Goal: Task Accomplishment & Management: Use online tool/utility

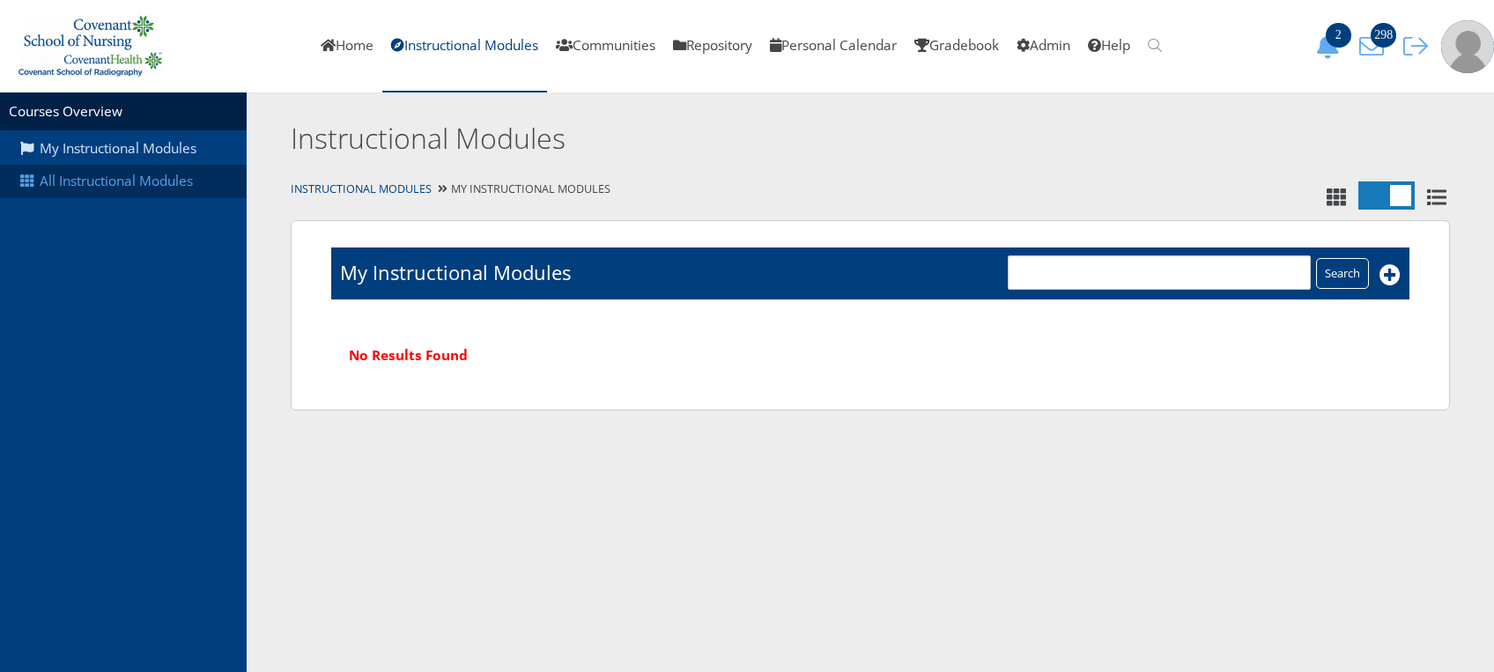
click at [112, 189] on link "All Instructional Modules" at bounding box center [123, 181] width 247 height 33
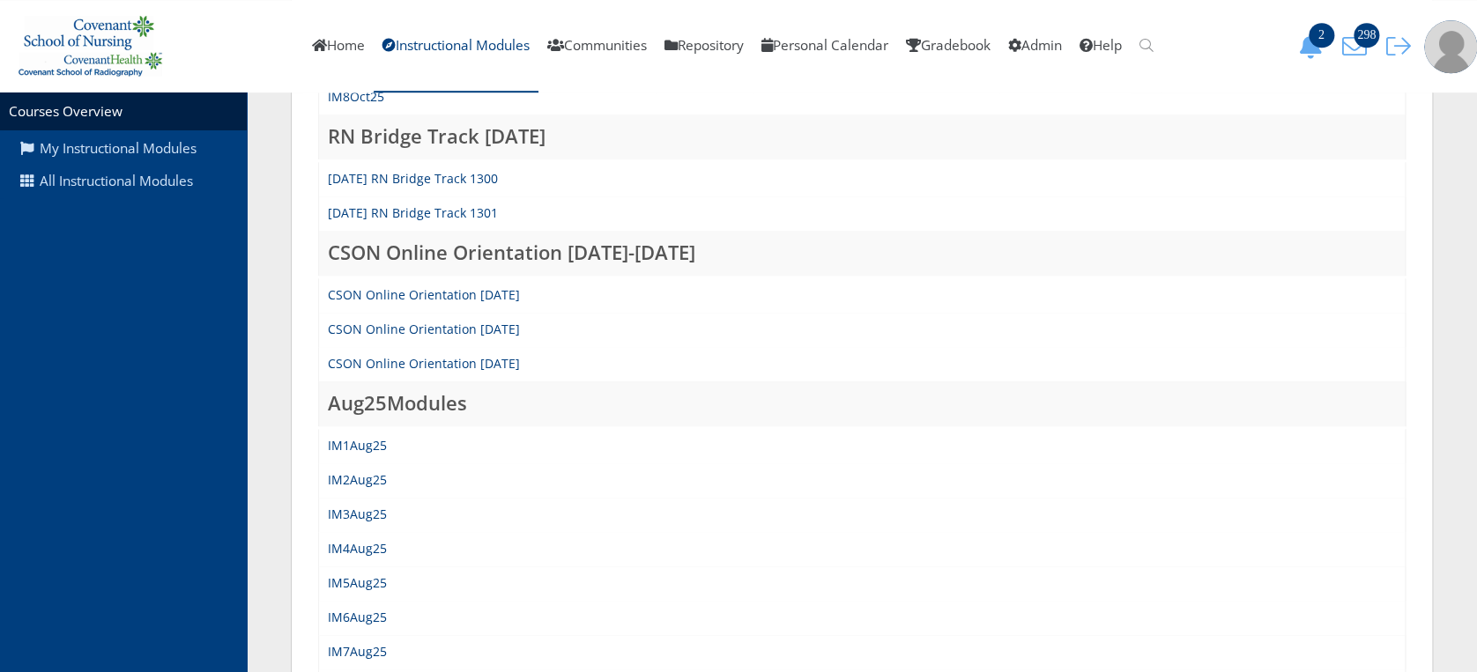
scroll to position [689, 0]
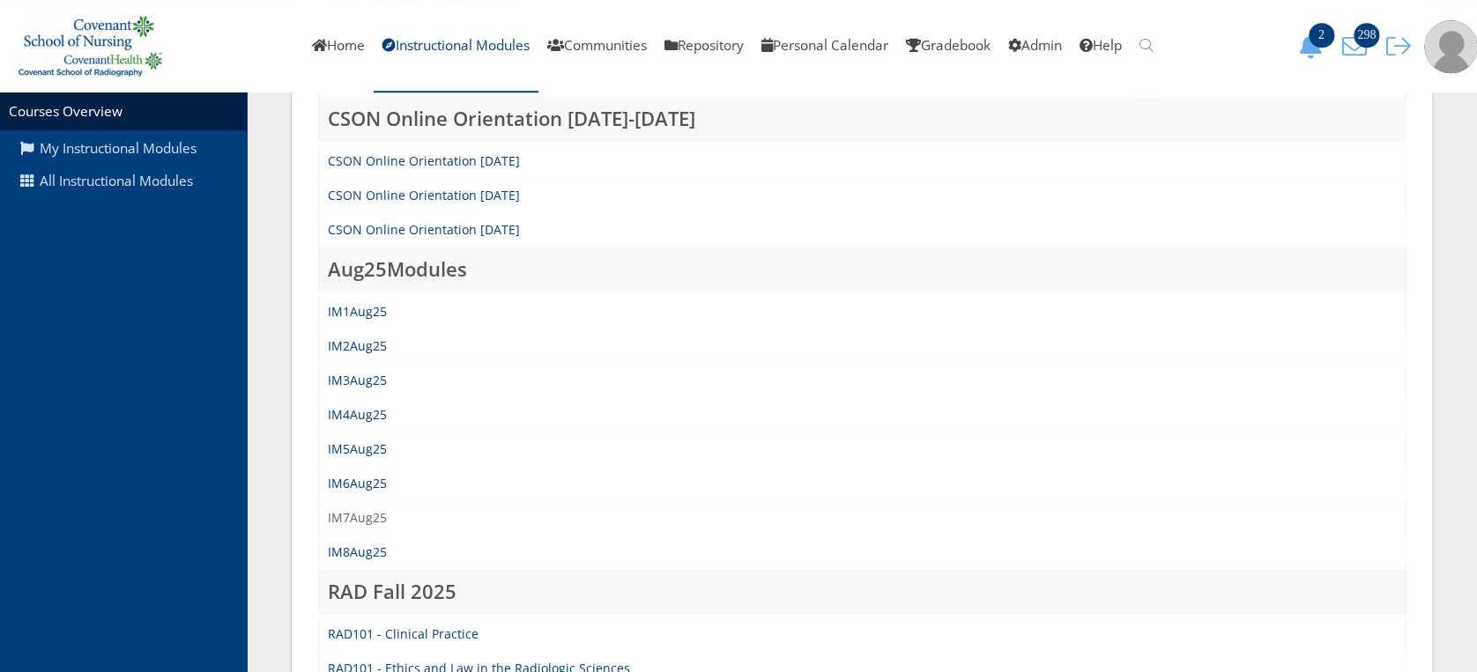
click at [352, 509] on link "IM7Aug25" at bounding box center [357, 517] width 59 height 17
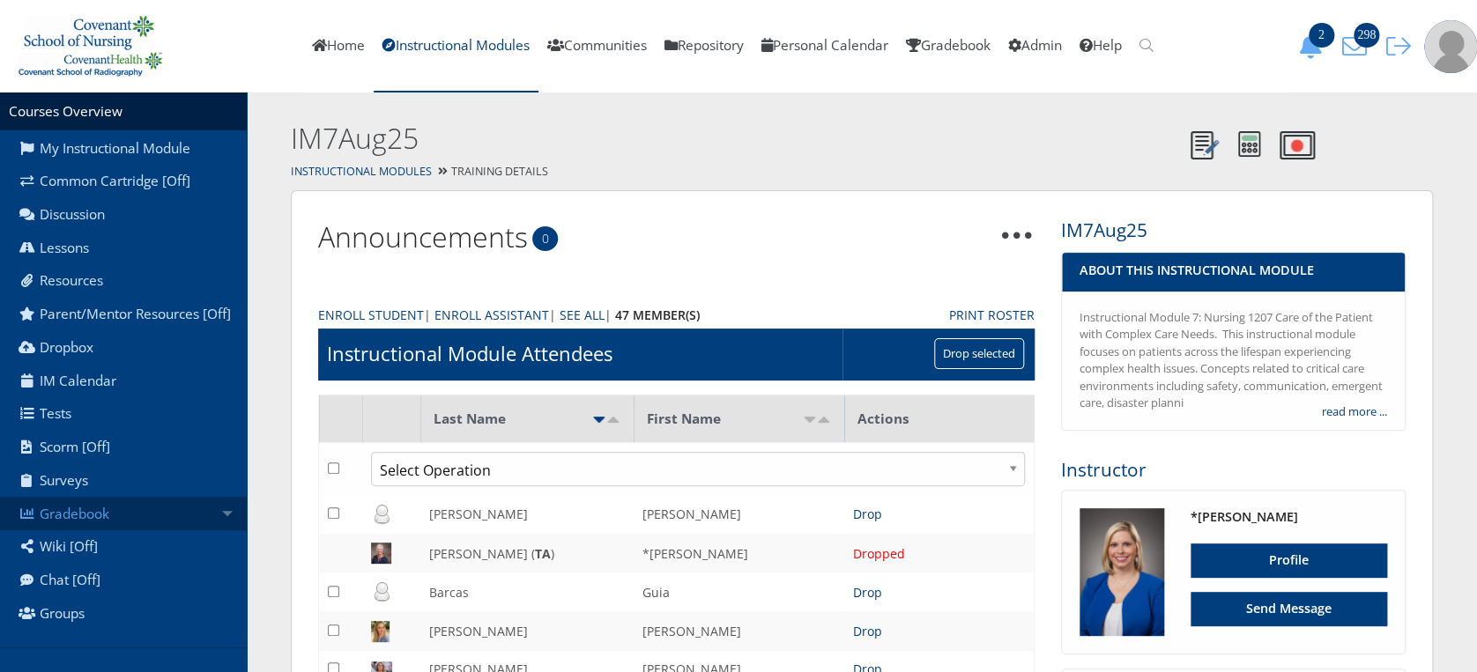
click at [138, 530] on link "Gradebook" at bounding box center [123, 513] width 247 height 33
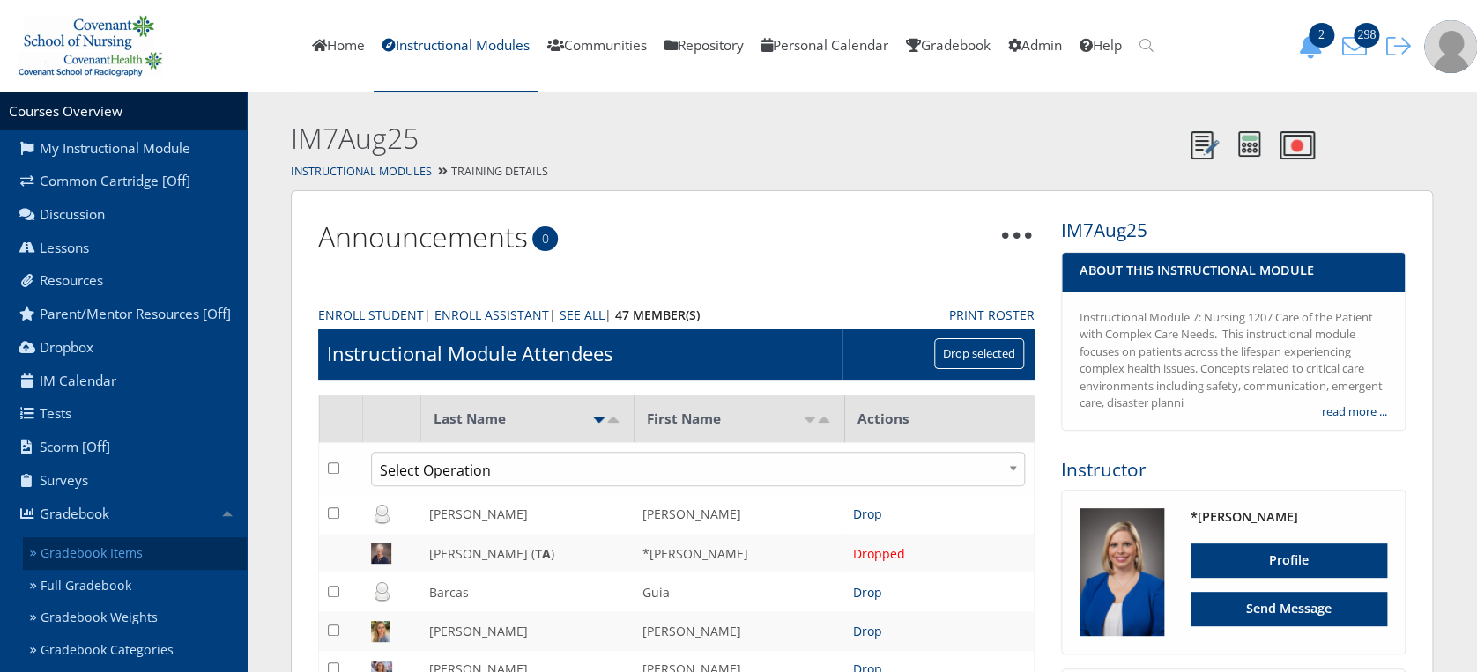
click at [139, 562] on link "Gradebook Items" at bounding box center [135, 553] width 224 height 33
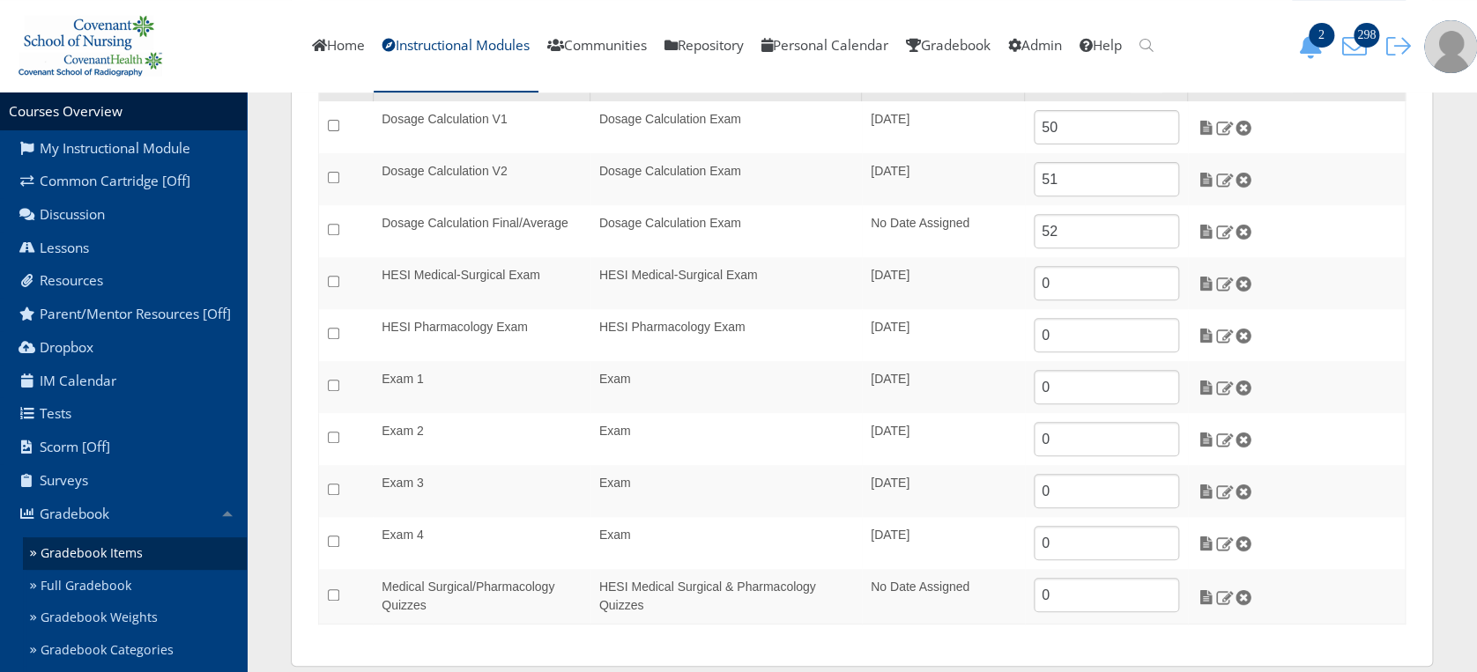
scroll to position [258, 0]
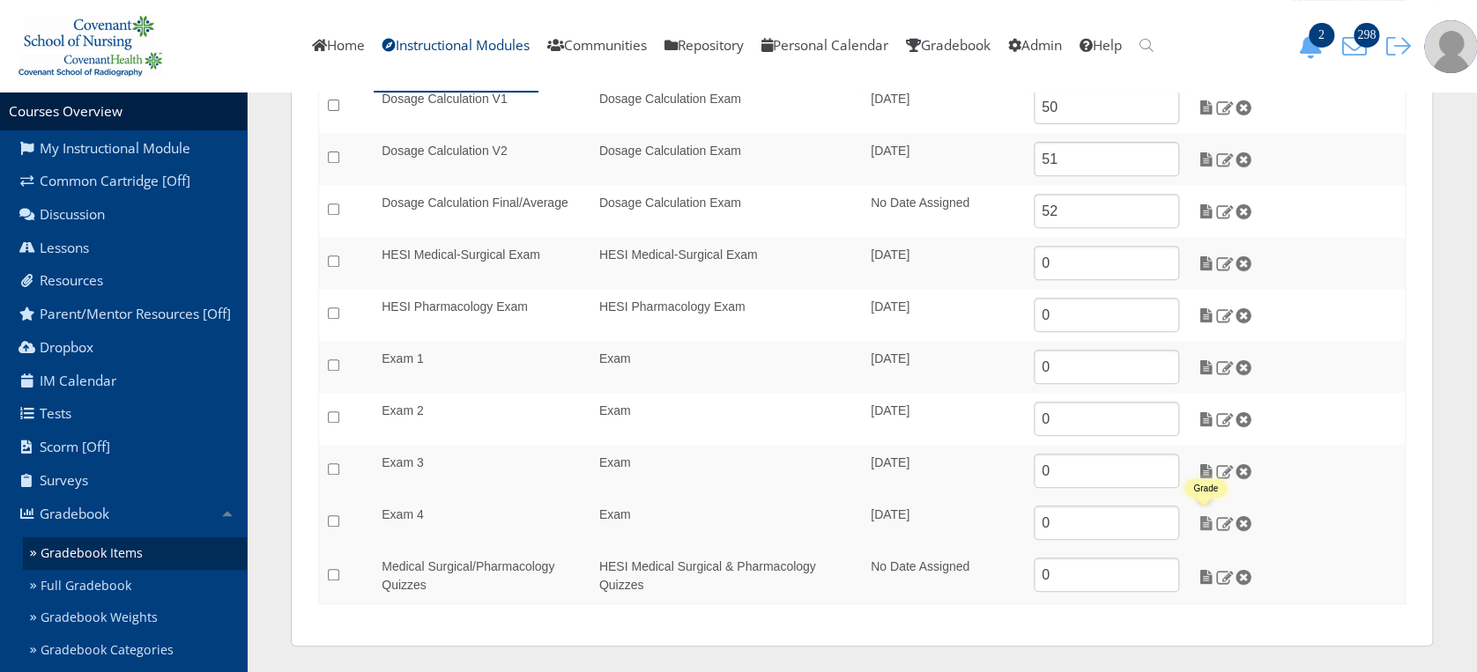
click at [1207, 522] on img at bounding box center [1205, 523] width 19 height 16
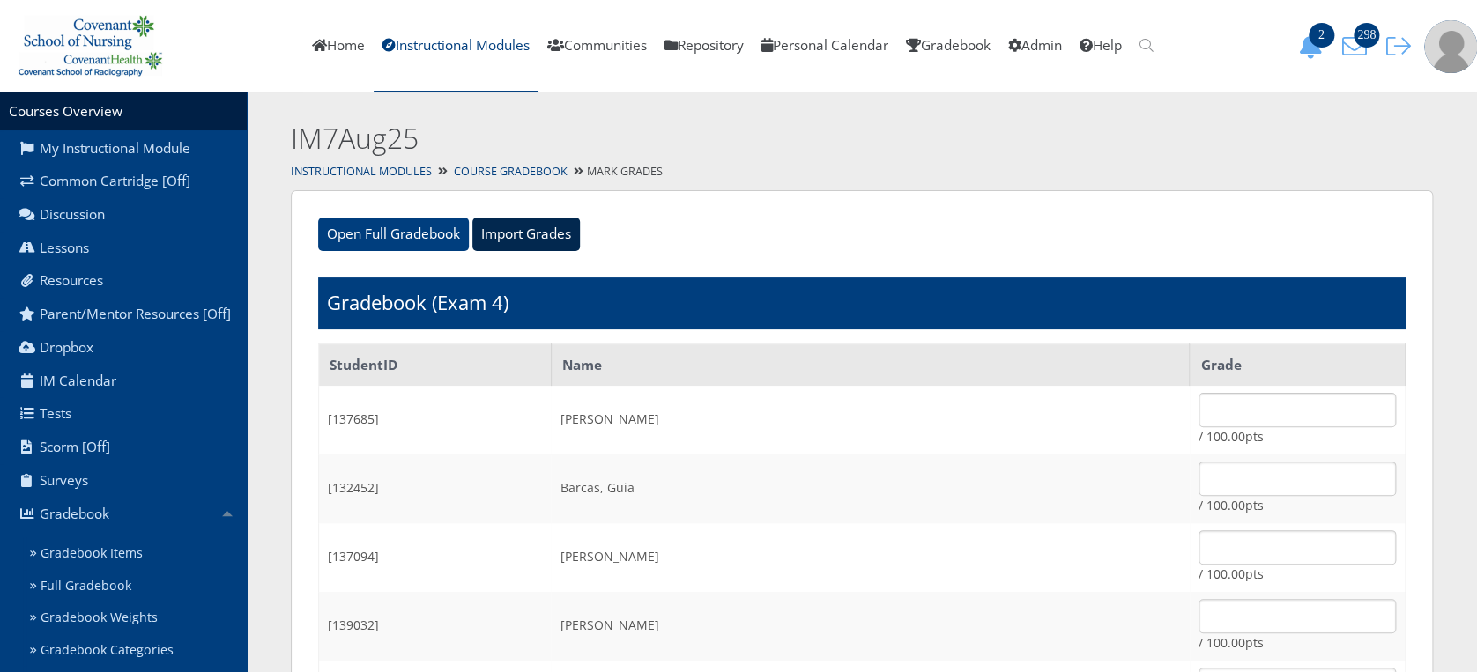
click at [531, 234] on input "Import Grades" at bounding box center [525, 234] width 107 height 33
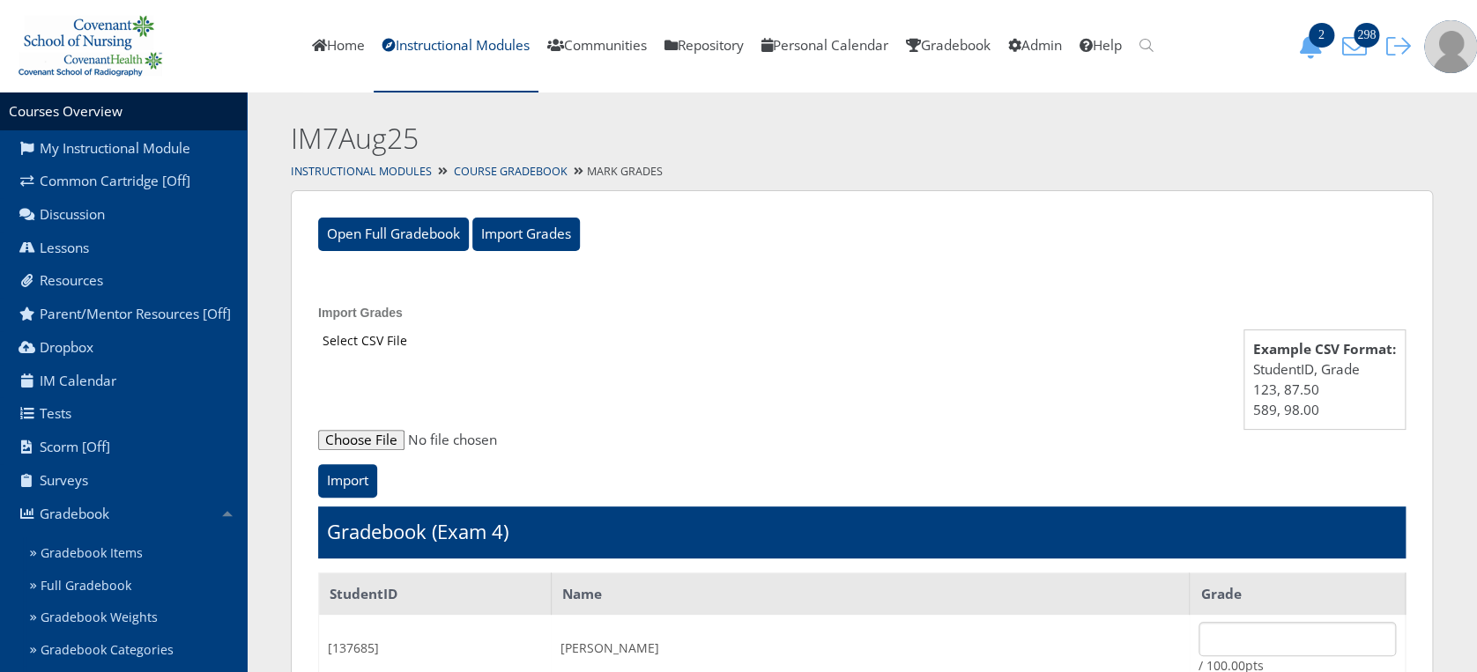
click at [357, 437] on input "file" at bounding box center [861, 440] width 1087 height 21
type input "C:\fakepath\ET_Results_IM7Aug25E4.csv"
click at [340, 477] on input "Import" at bounding box center [347, 480] width 59 height 33
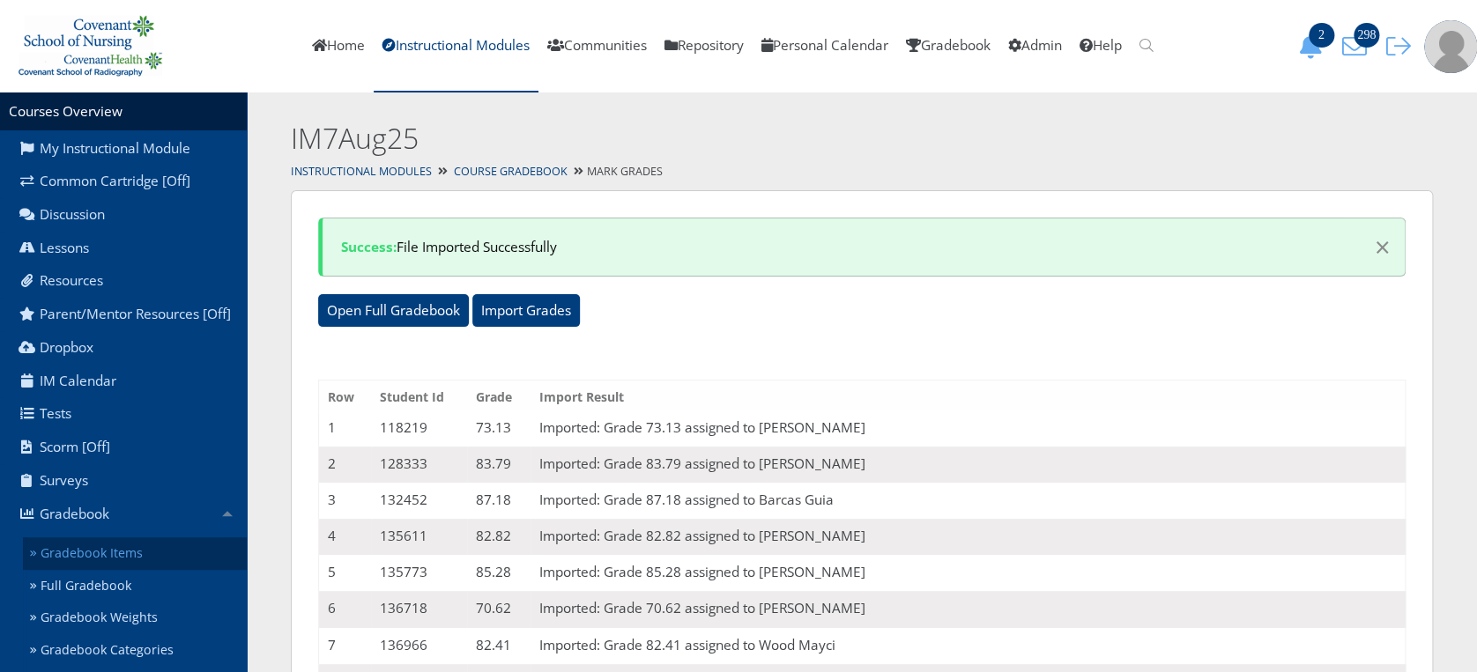
click at [93, 568] on link "Gradebook Items" at bounding box center [135, 553] width 224 height 33
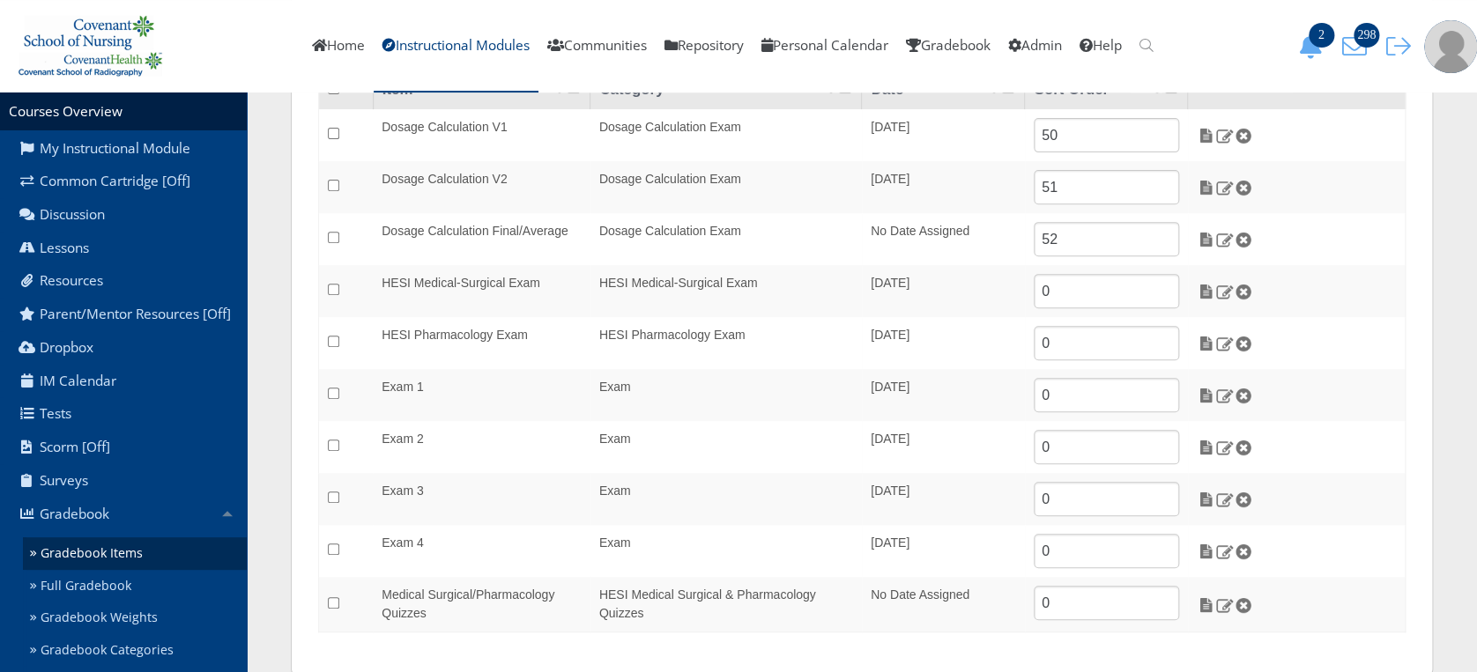
scroll to position [258, 0]
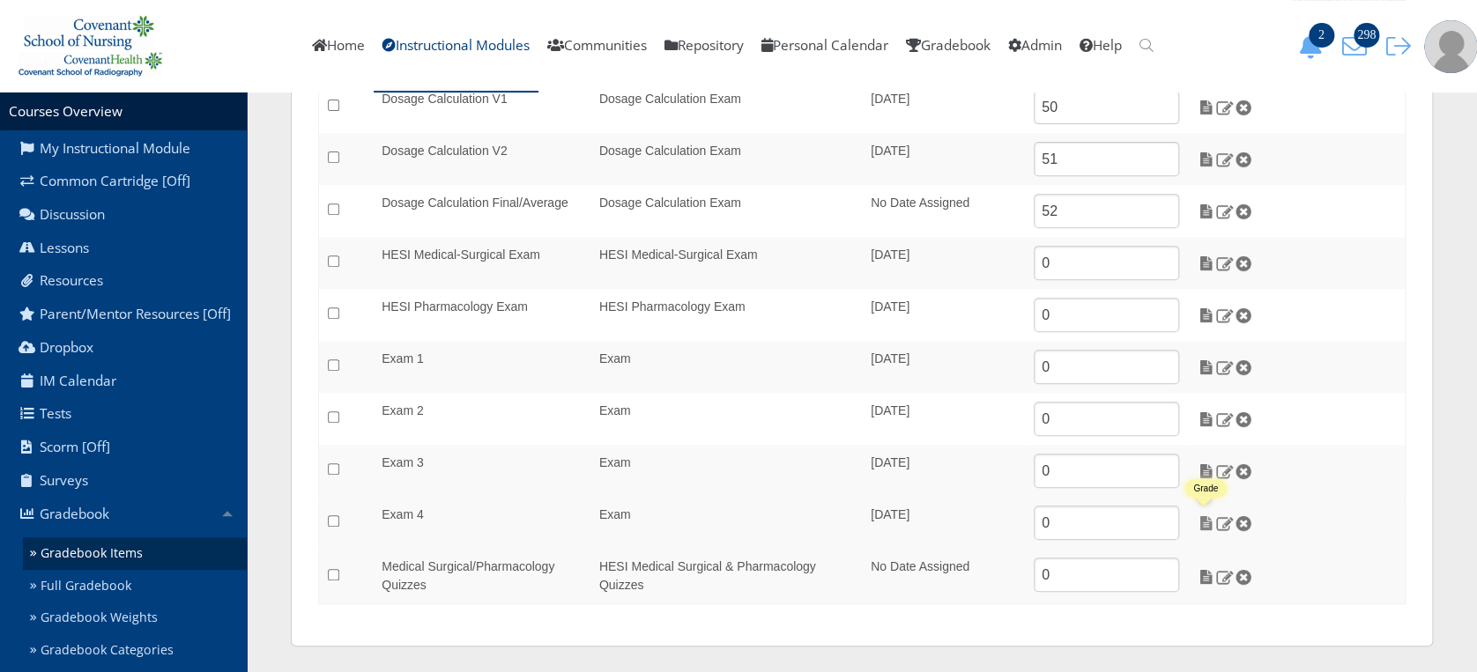
click at [1204, 522] on img at bounding box center [1205, 523] width 19 height 16
